Goal: Ask a question

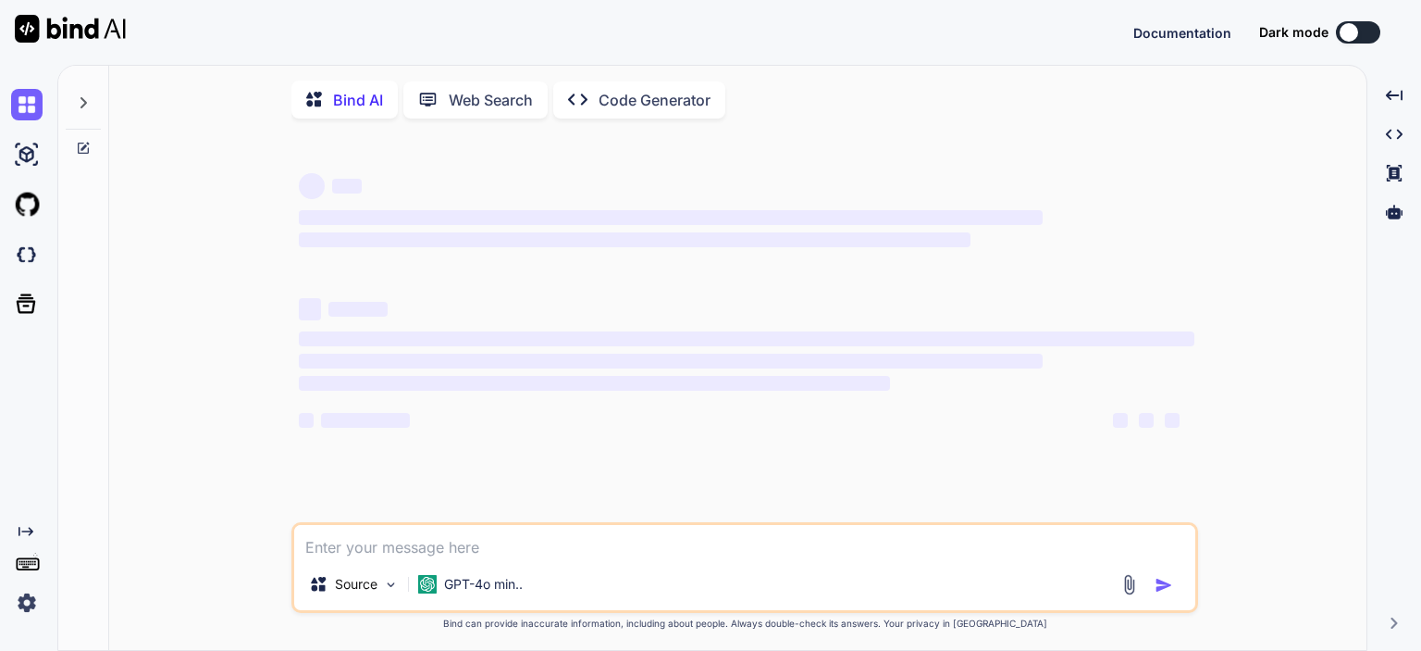
type textarea "x"
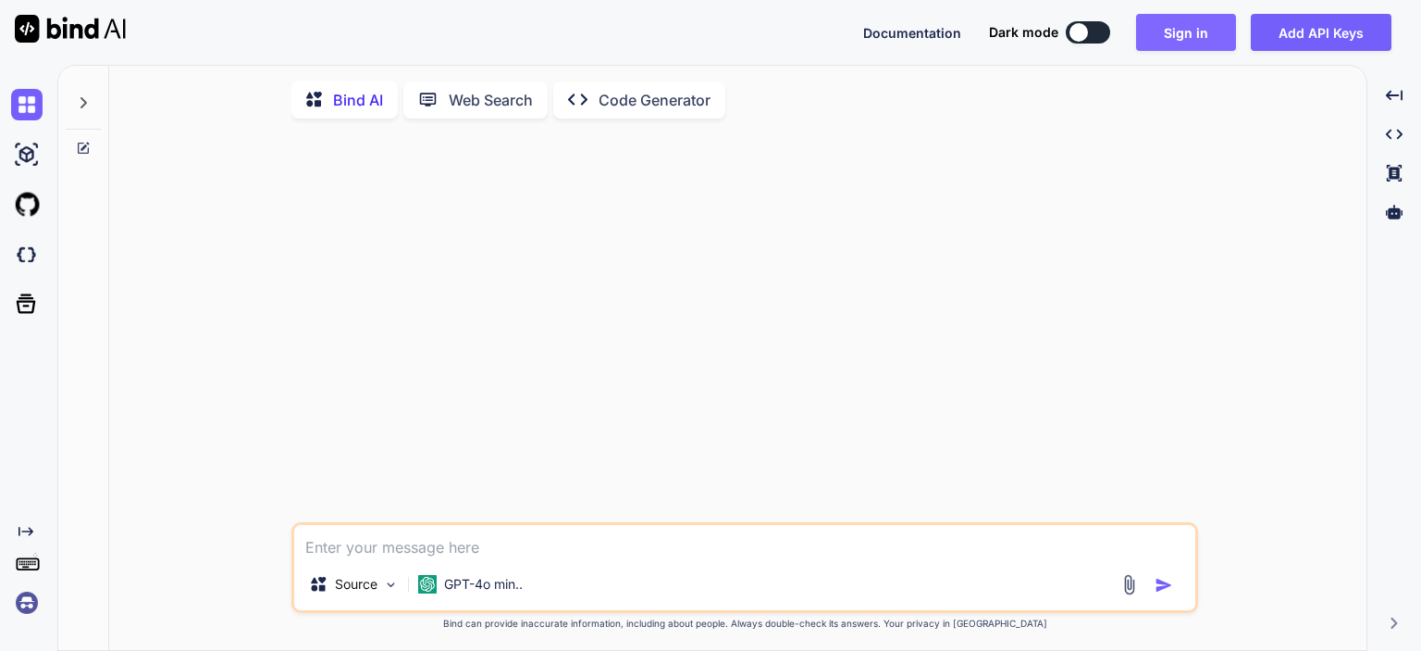
click at [1180, 37] on button "Sign in" at bounding box center [1186, 32] width 100 height 37
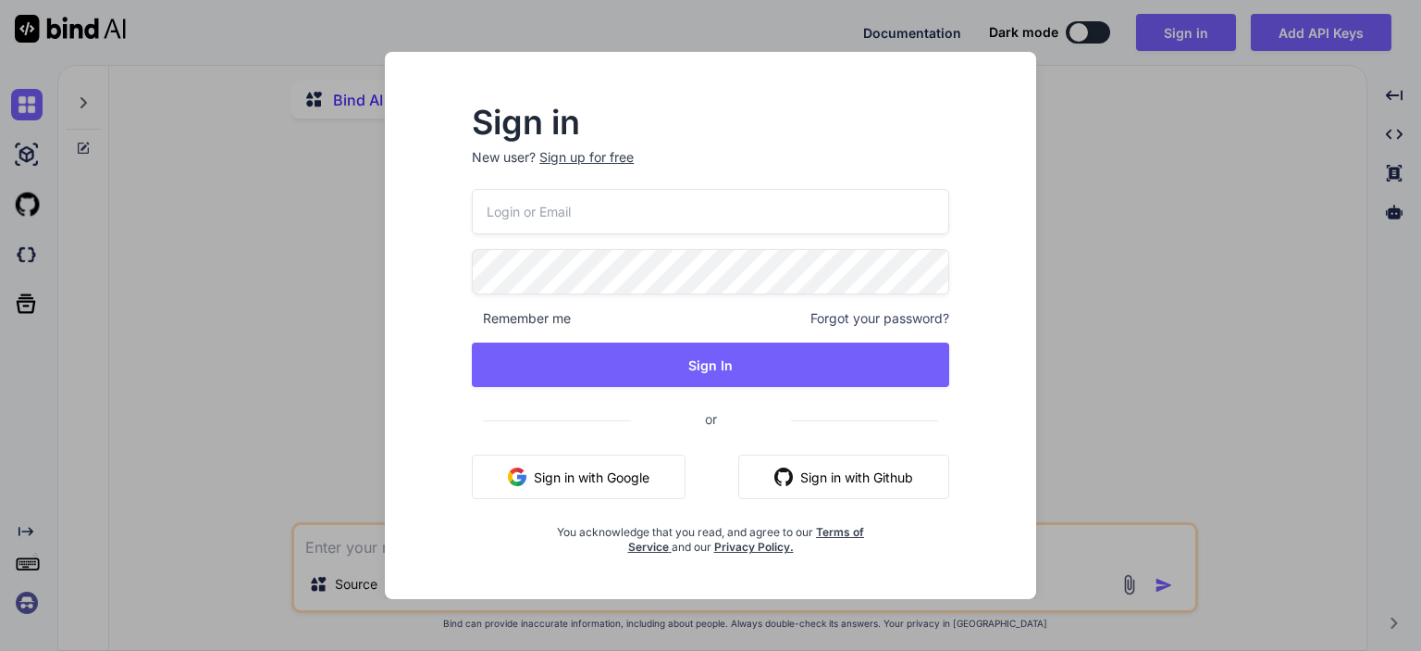
click at [569, 483] on button "Sign in with Google" at bounding box center [579, 476] width 214 height 44
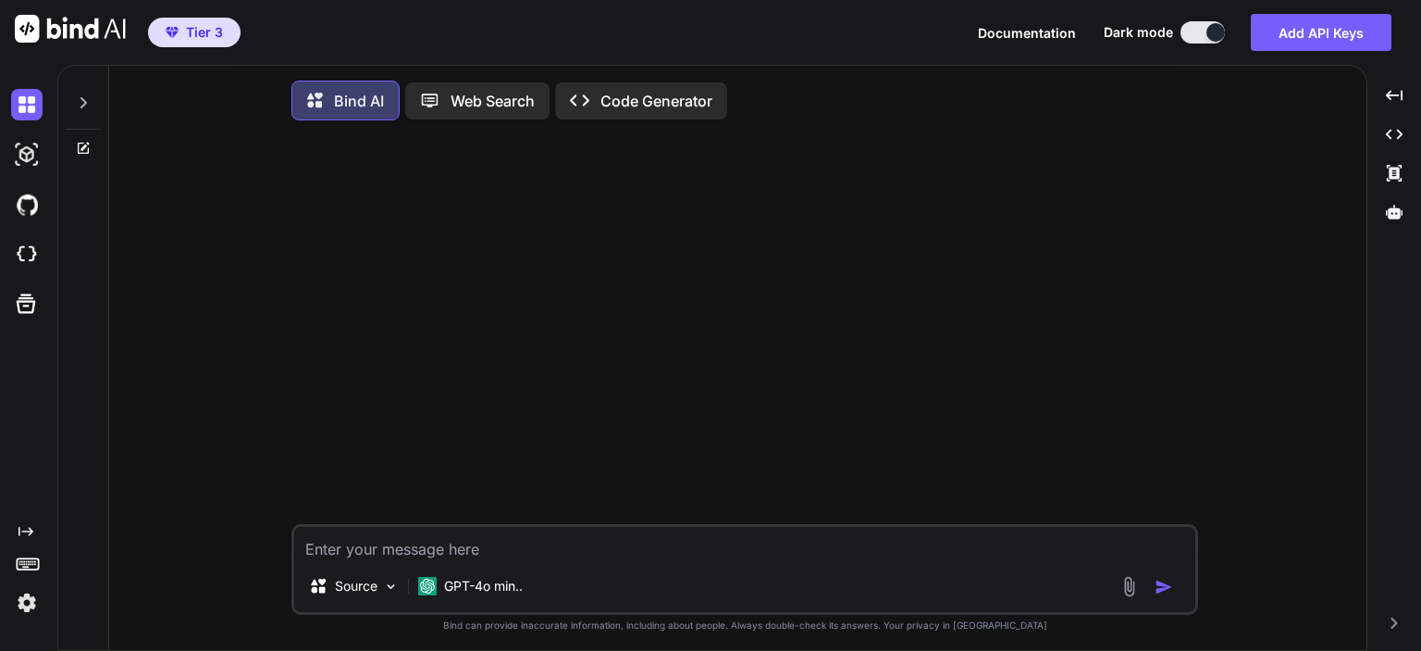
click at [613, 547] on textarea at bounding box center [744, 543] width 901 height 33
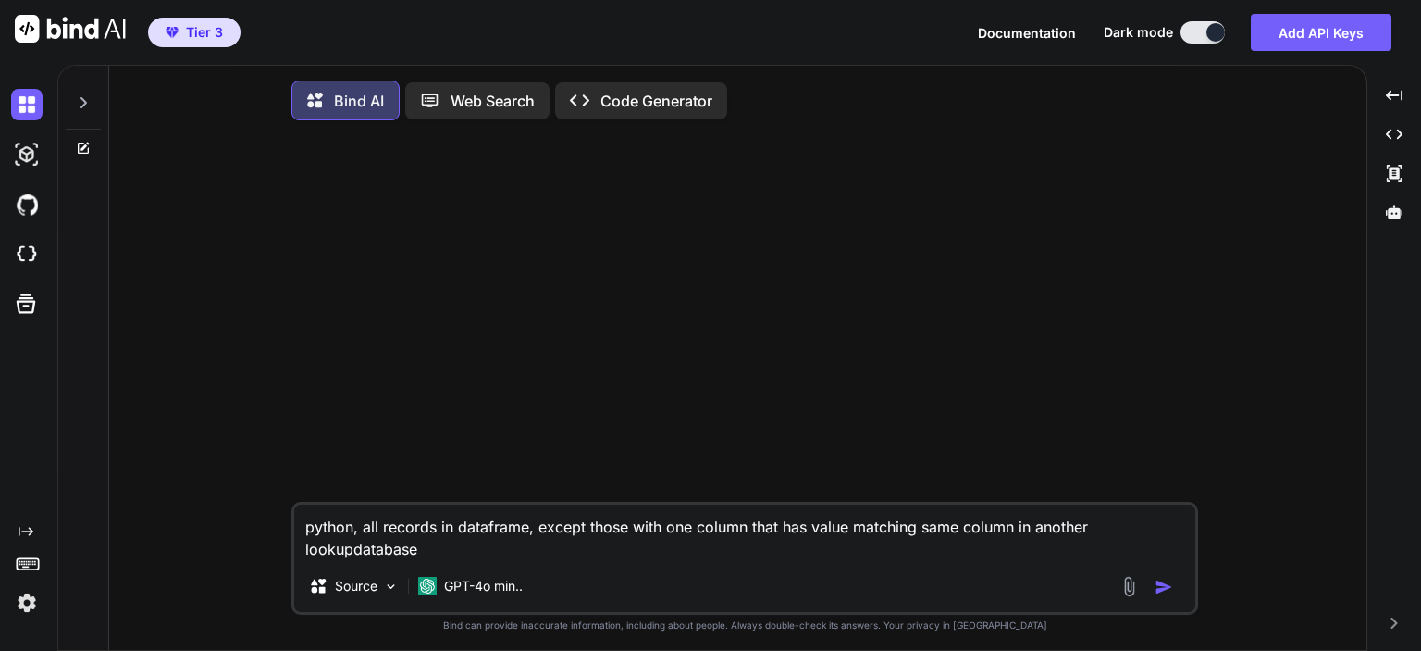
type textarea "python, all records in dataframe, except those with one column that has value m…"
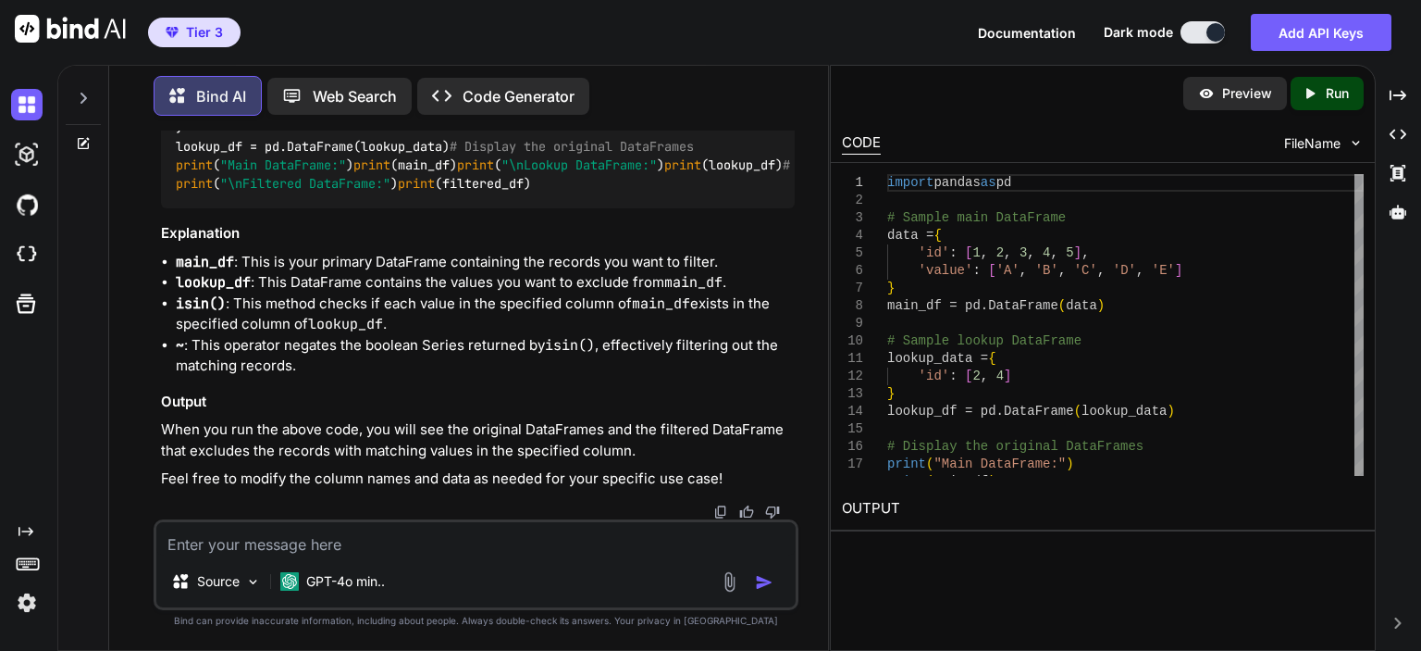
scroll to position [689, 0]
drag, startPoint x: 644, startPoint y: 280, endPoint x: 178, endPoint y: 288, distance: 466.4
click at [178, 209] on div "import pandas as pd # Sample main DataFrame data = { 'id' : [ 1 , 2 , 3 , 4 , 5…" at bounding box center [478, 128] width 634 height 162
copy code "filtered_df = main_df[~main_df[ 'id' ].isin(lookup_df[ 'id' ])]"
